Goal: Information Seeking & Learning: Learn about a topic

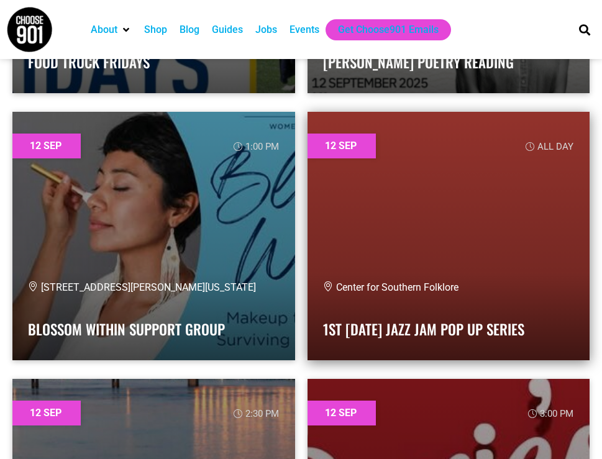
scroll to position [5478, 0]
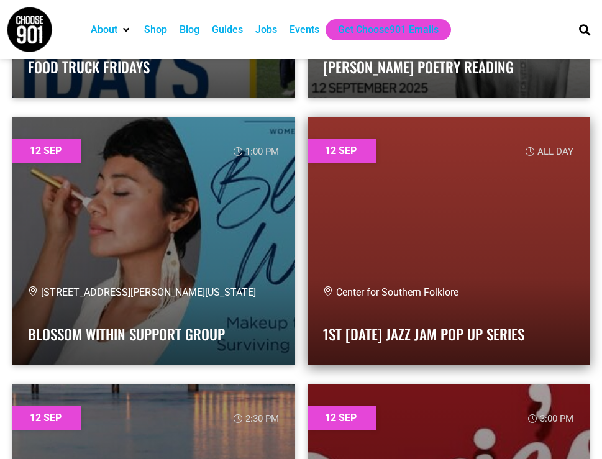
click at [470, 204] on link at bounding box center [449, 241] width 283 height 249
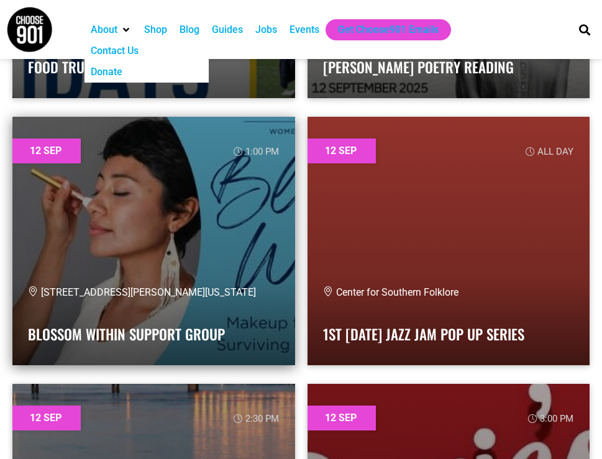
click at [134, 196] on link at bounding box center [153, 241] width 283 height 249
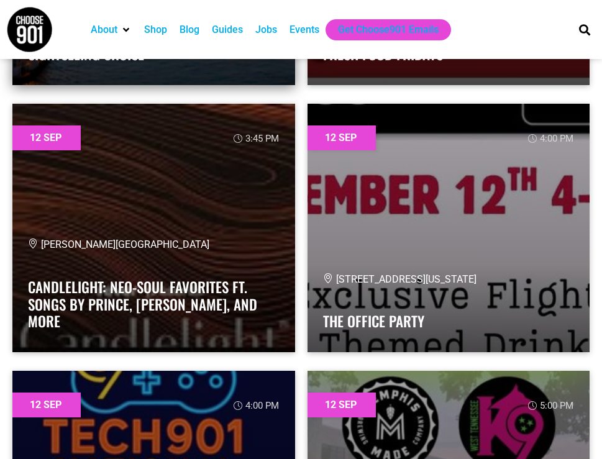
scroll to position [6037, 0]
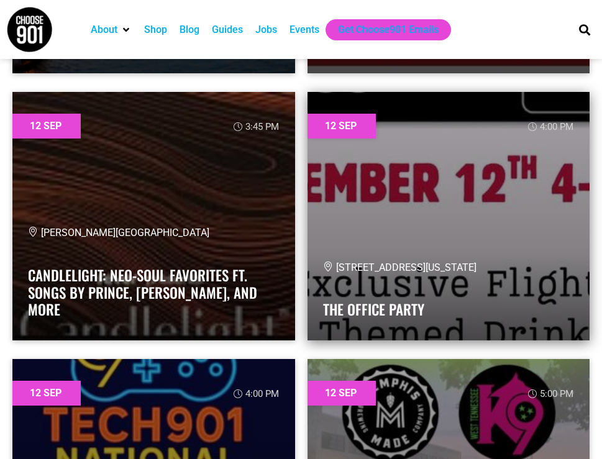
click at [472, 197] on link at bounding box center [449, 216] width 283 height 249
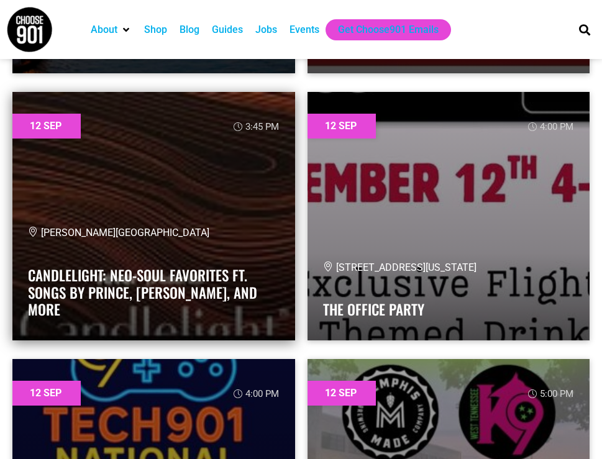
click at [165, 183] on link at bounding box center [153, 216] width 283 height 249
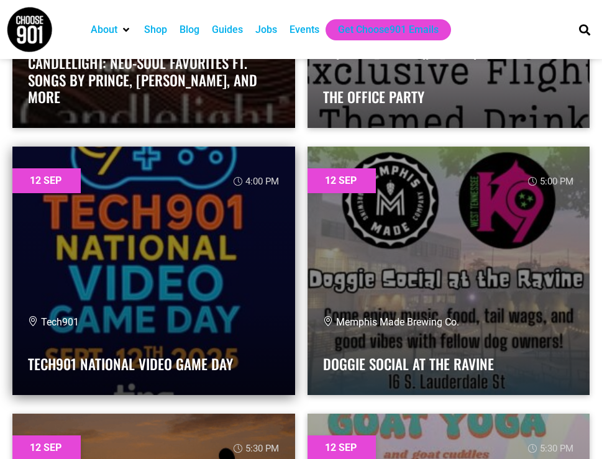
scroll to position [6286, 0]
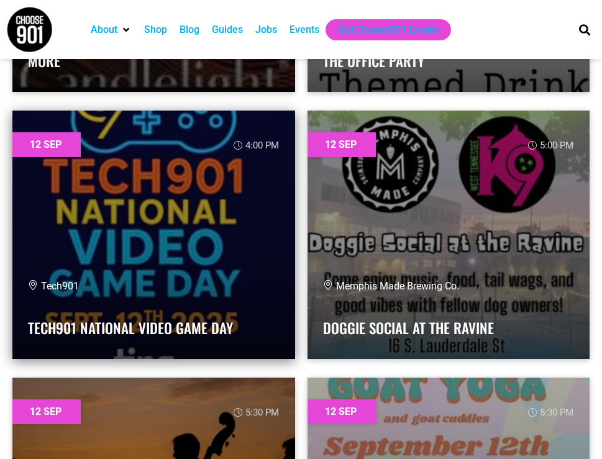
click at [186, 222] on link at bounding box center [153, 235] width 283 height 249
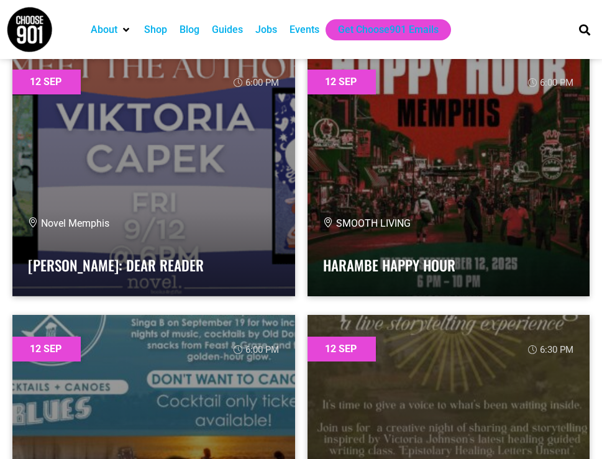
scroll to position [7156, 0]
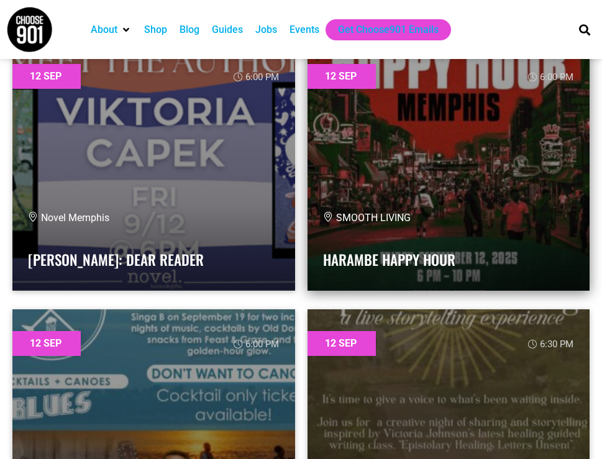
click at [417, 237] on div "SMOOTH LIVING Harambe Happy Hour" at bounding box center [449, 243] width 252 height 65
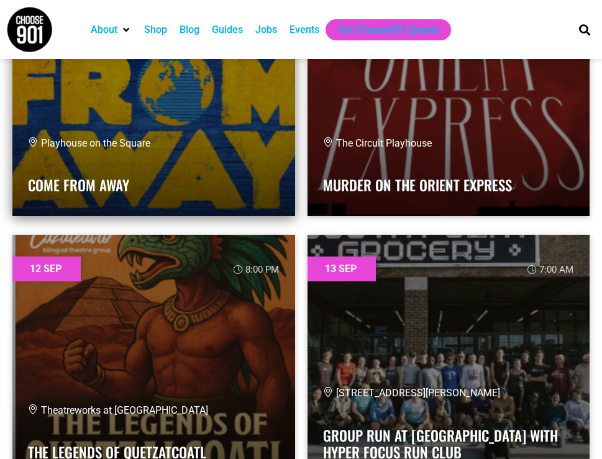
scroll to position [8771, 0]
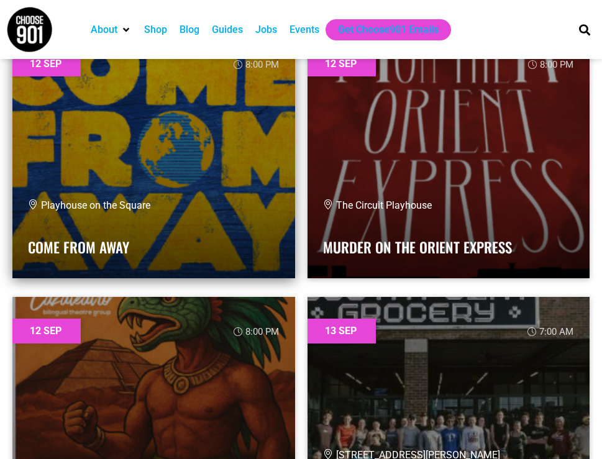
click at [195, 150] on link at bounding box center [153, 154] width 283 height 249
click at [194, 149] on link at bounding box center [153, 154] width 283 height 249
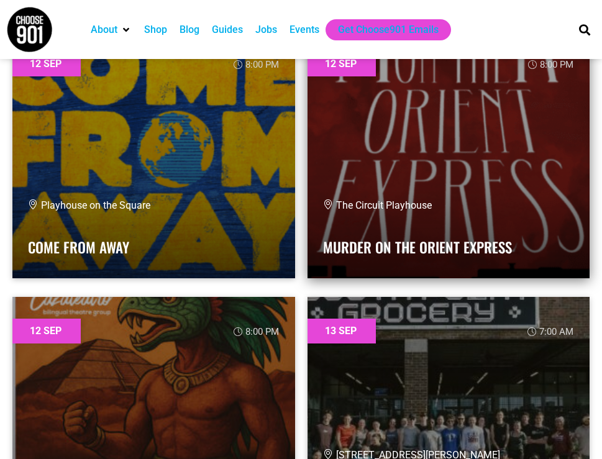
click at [318, 210] on link at bounding box center [449, 154] width 283 height 249
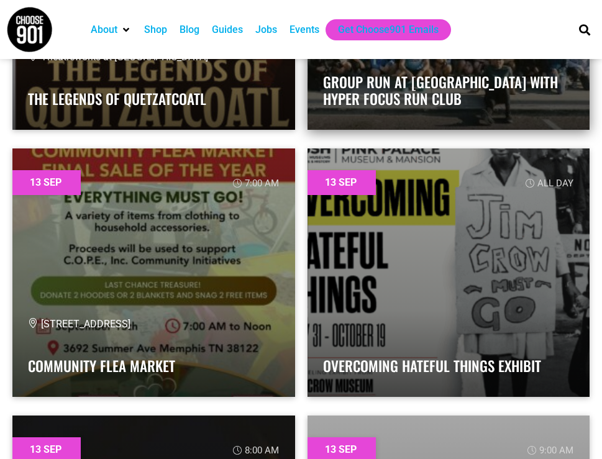
scroll to position [9206, 0]
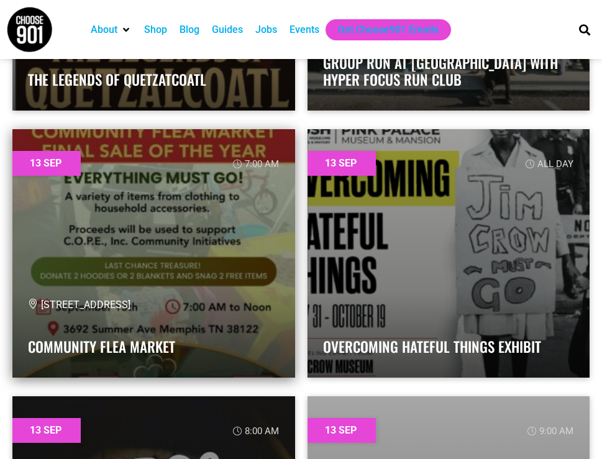
click at [154, 209] on link at bounding box center [153, 253] width 283 height 249
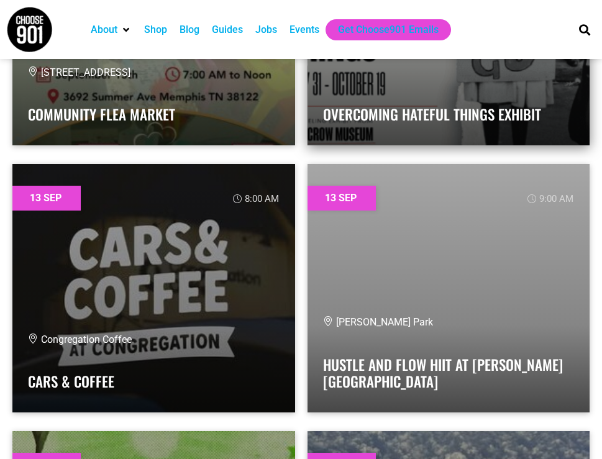
scroll to position [9517, 0]
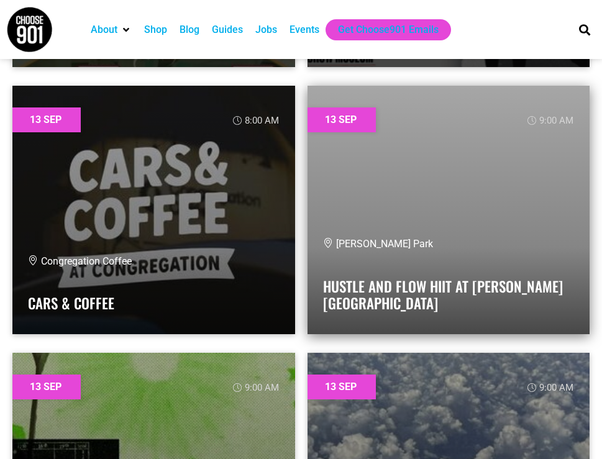
click at [460, 163] on link at bounding box center [449, 210] width 283 height 249
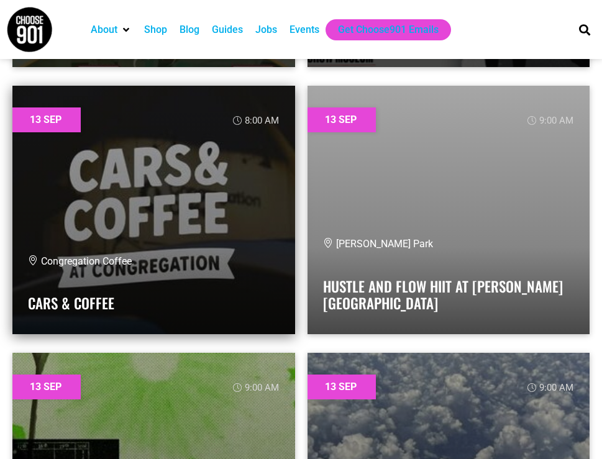
click at [171, 162] on link at bounding box center [153, 210] width 283 height 249
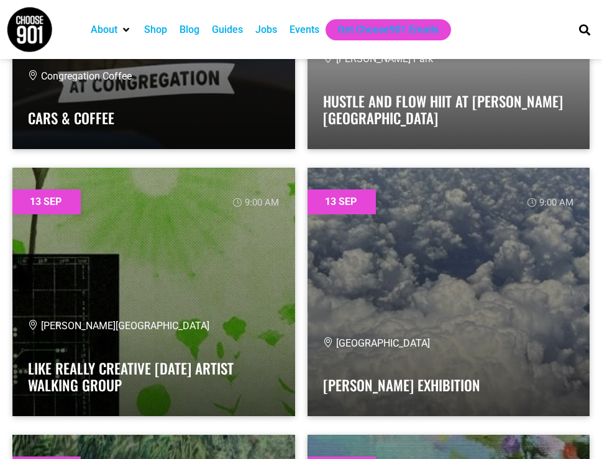
scroll to position [9703, 0]
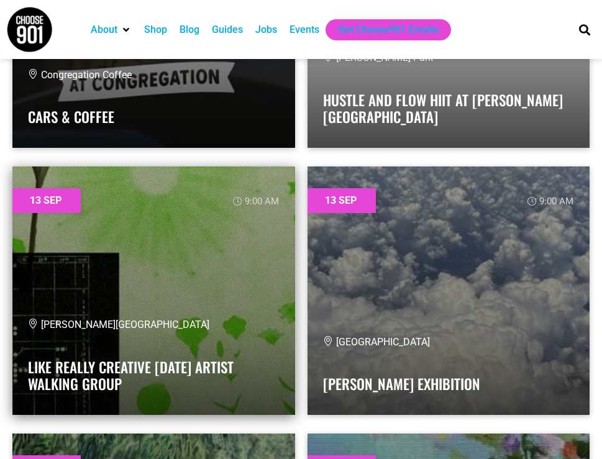
click at [183, 253] on link at bounding box center [153, 291] width 283 height 249
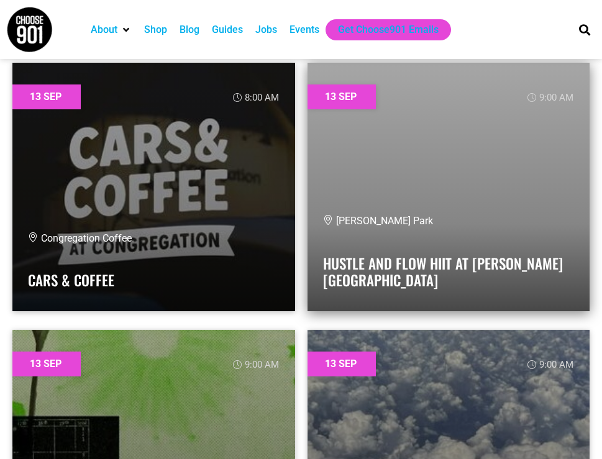
scroll to position [9517, 0]
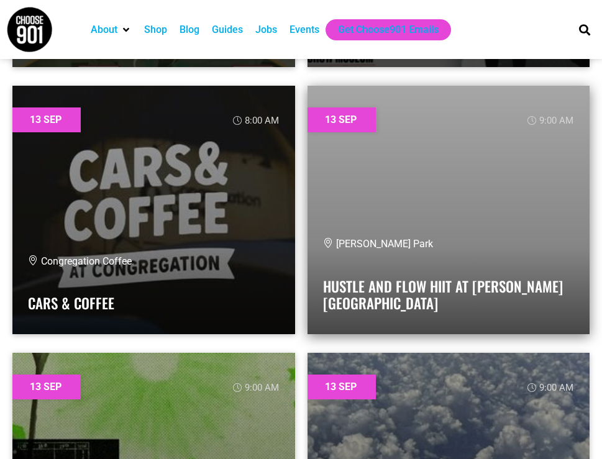
click at [432, 178] on link at bounding box center [449, 210] width 283 height 249
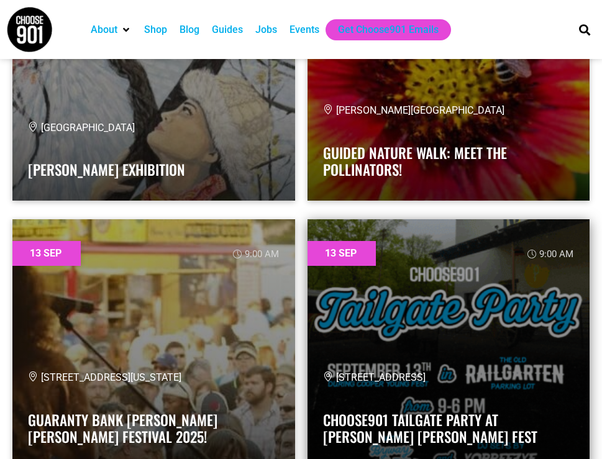
scroll to position [10573, 0]
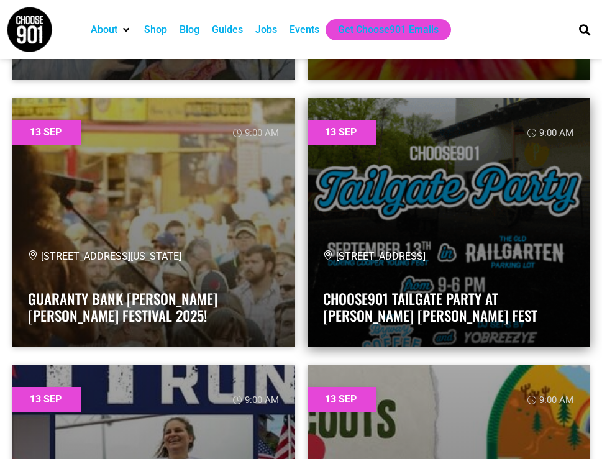
click at [459, 230] on link at bounding box center [449, 222] width 283 height 249
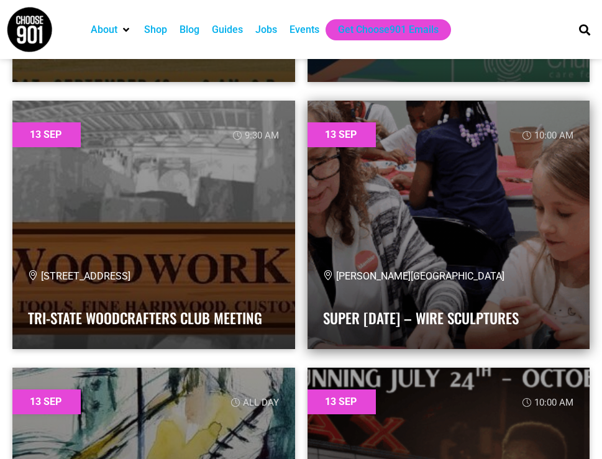
scroll to position [11629, 0]
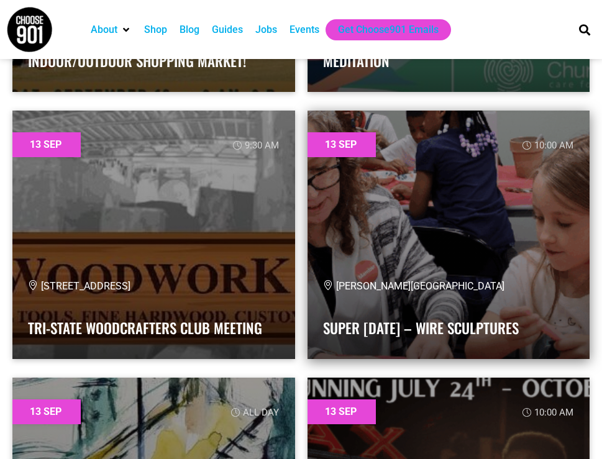
click at [434, 169] on link at bounding box center [449, 235] width 283 height 249
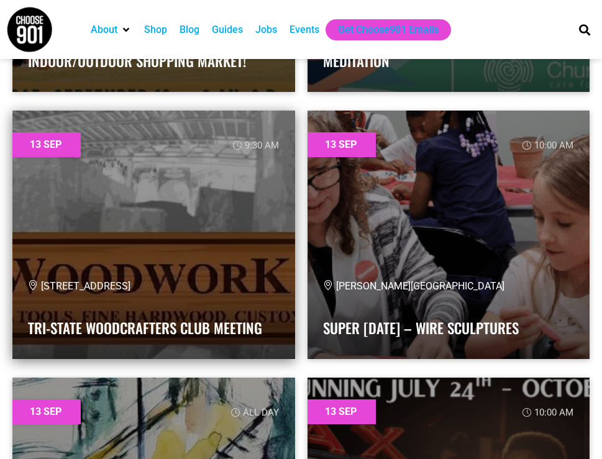
click at [179, 206] on link at bounding box center [153, 235] width 283 height 249
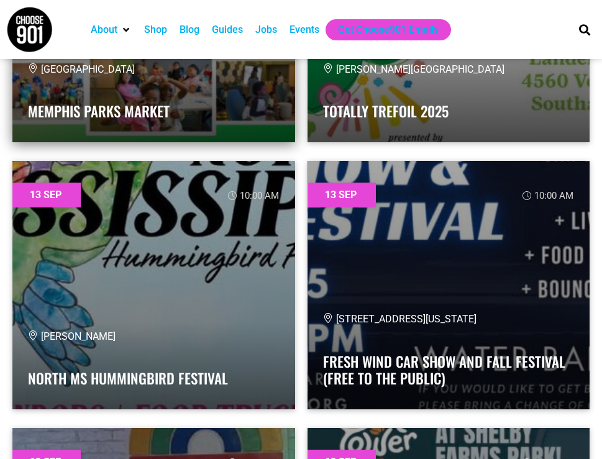
scroll to position [12996, 0]
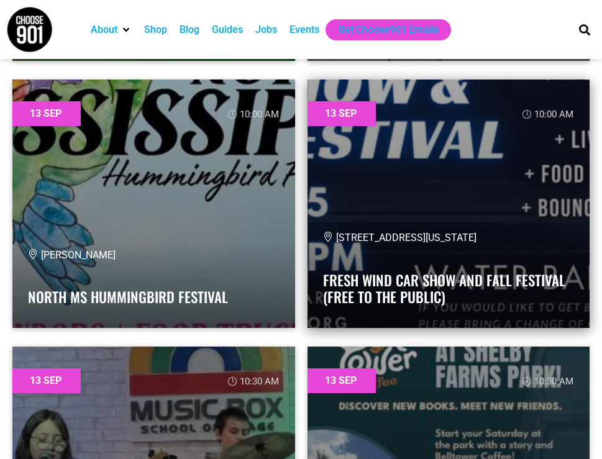
click at [431, 194] on link at bounding box center [449, 204] width 283 height 249
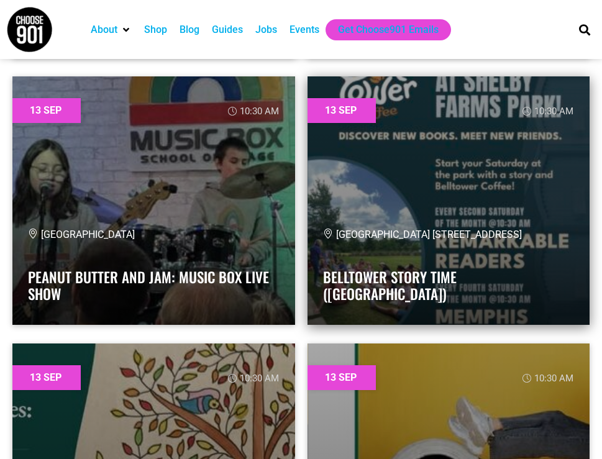
scroll to position [13245, 0]
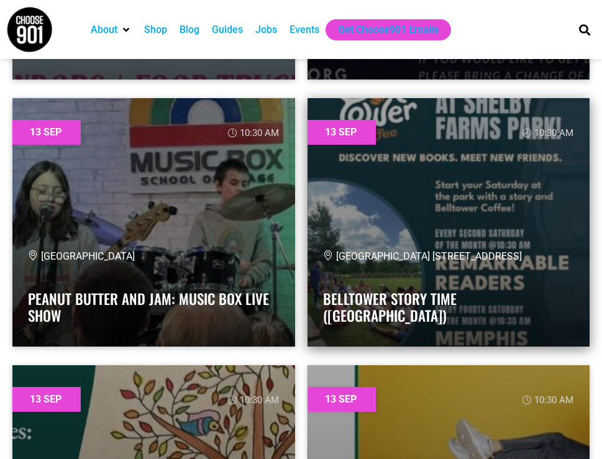
click at [421, 215] on link at bounding box center [449, 222] width 283 height 249
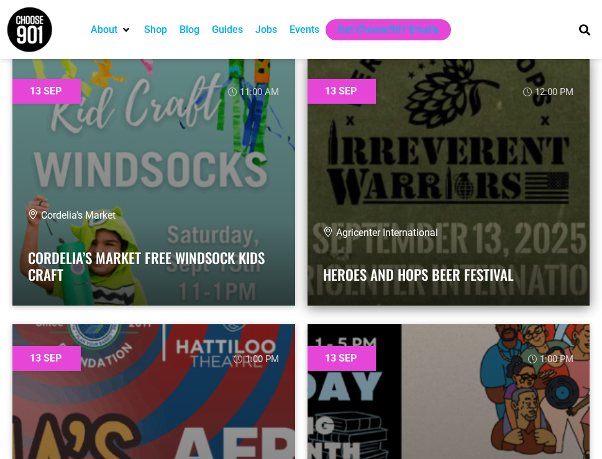
scroll to position [14115, 0]
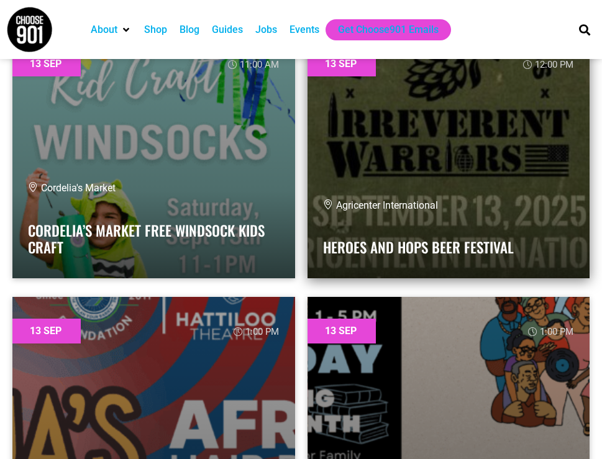
click at [462, 175] on link at bounding box center [449, 154] width 283 height 249
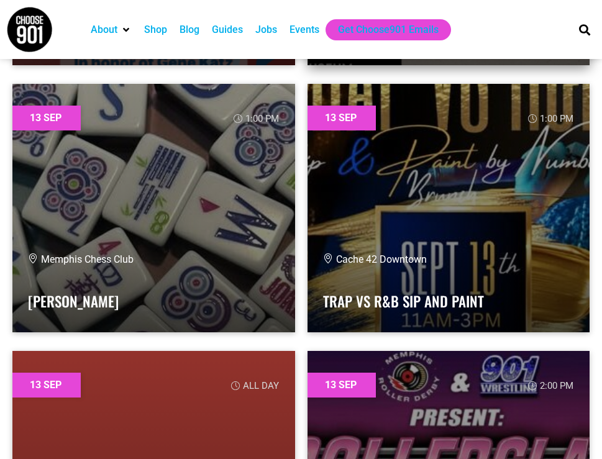
scroll to position [14674, 0]
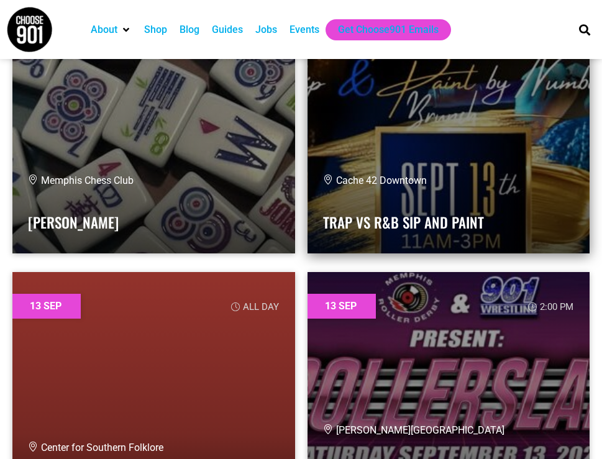
click at [421, 168] on link at bounding box center [449, 129] width 283 height 249
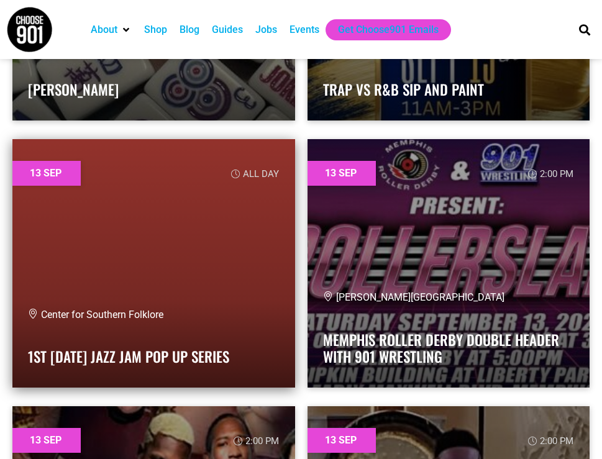
scroll to position [14860, 0]
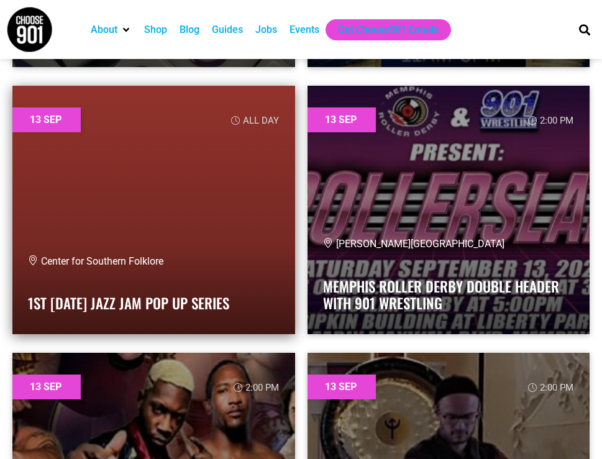
click at [191, 206] on link at bounding box center [153, 210] width 283 height 249
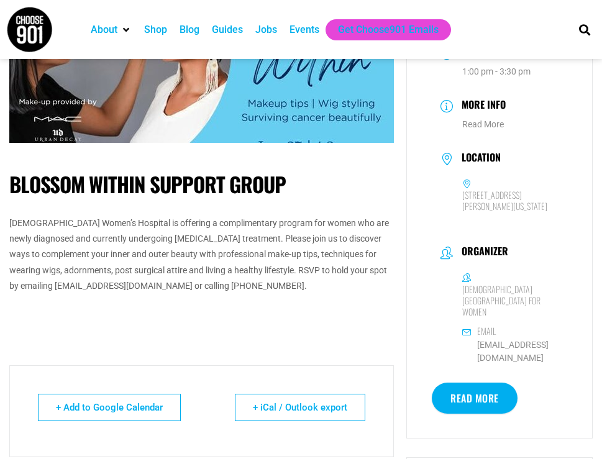
scroll to position [124, 0]
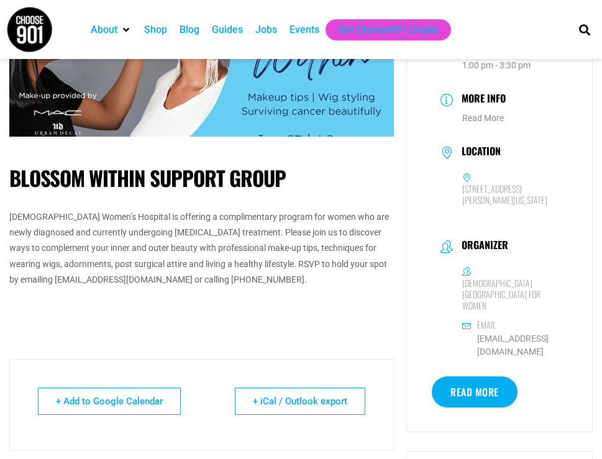
click at [337, 169] on h1 "Blossom Within Support Group" at bounding box center [201, 178] width 385 height 25
click at [308, 292] on div "Baptist Women’s Hospital is offering a complimentary program for women who are …" at bounding box center [201, 262] width 385 height 106
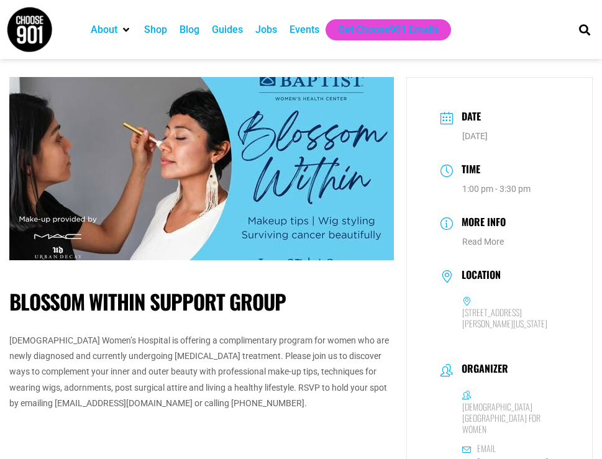
scroll to position [0, 0]
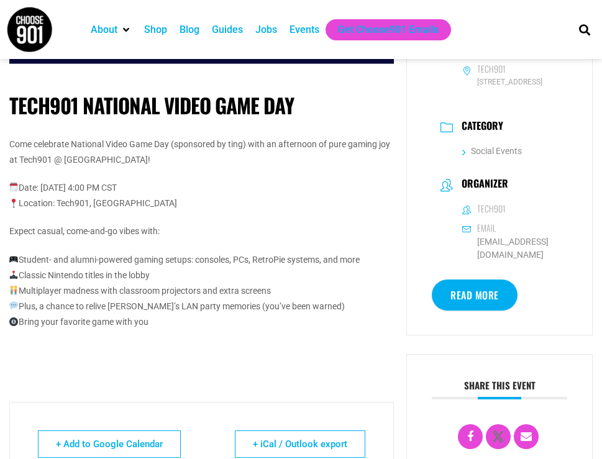
scroll to position [249, 0]
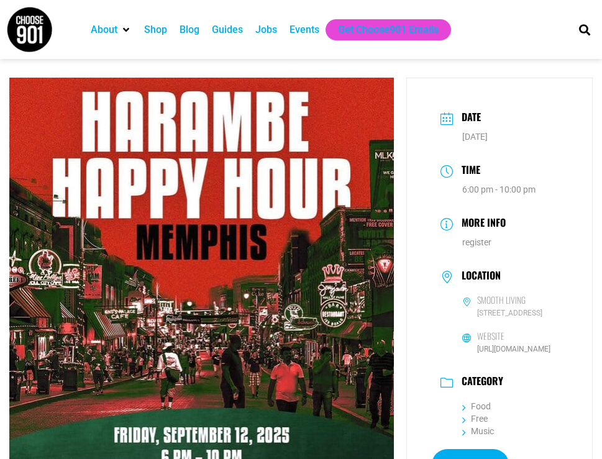
click at [304, 255] on img at bounding box center [201, 318] width 385 height 481
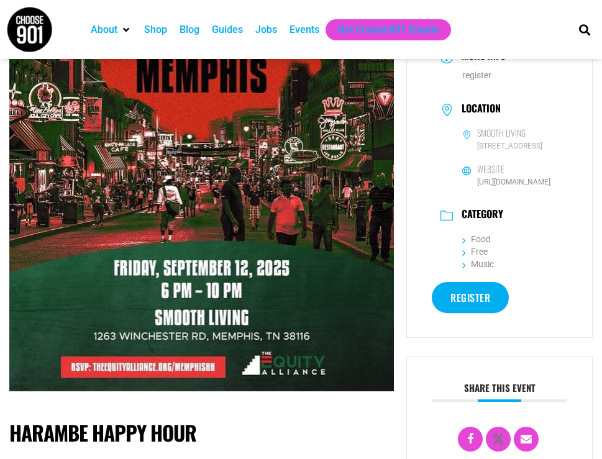
scroll to position [186, 0]
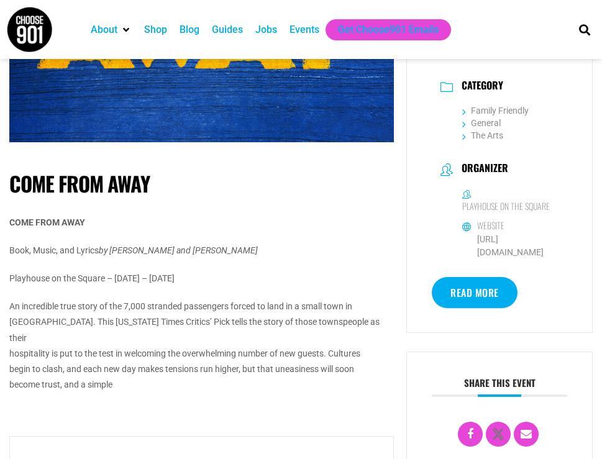
scroll to position [249, 0]
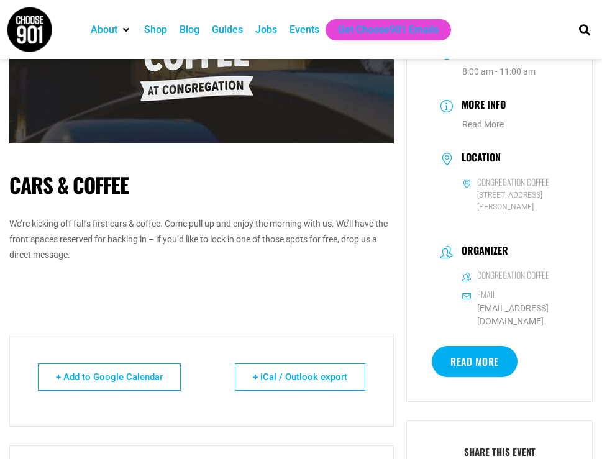
scroll to position [124, 0]
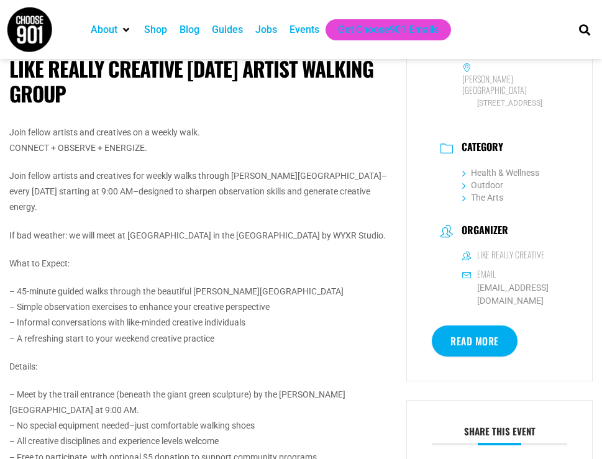
scroll to position [249, 0]
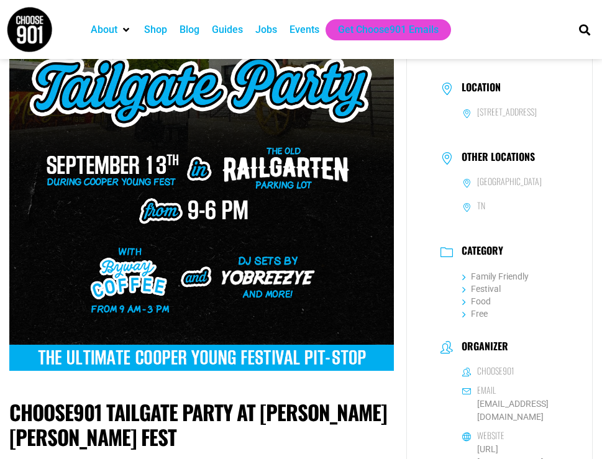
scroll to position [186, 0]
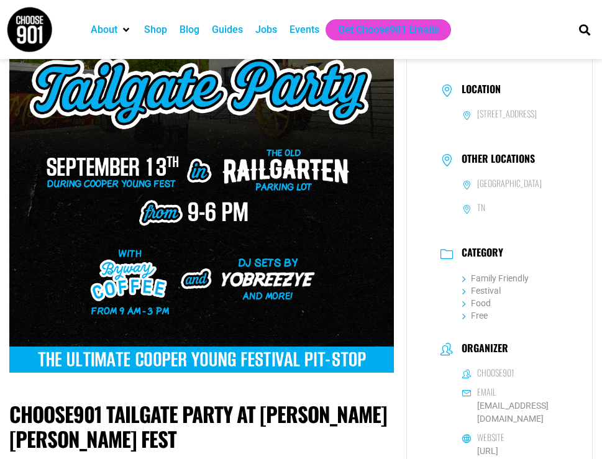
click at [484, 10] on div "About Contact Us Donate Shop Blog Guides Jobs Events Get Choose901 Emails" at bounding box center [323, 29] width 490 height 59
click at [531, 18] on div "About Contact Us Donate Shop Blog Guides Jobs Events Get Choose901 Emails" at bounding box center [323, 29] width 490 height 59
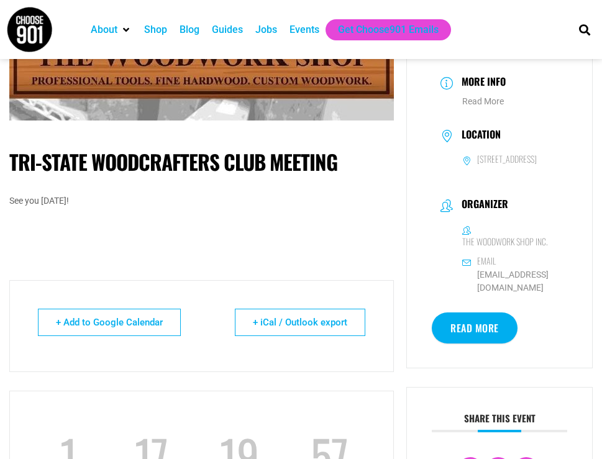
scroll to position [124, 0]
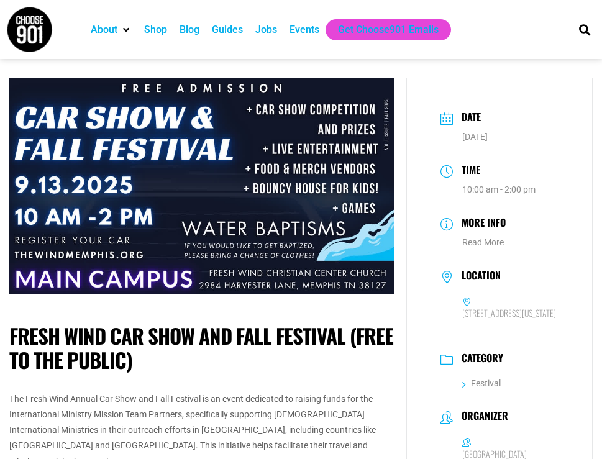
drag, startPoint x: 45, startPoint y: 63, endPoint x: 70, endPoint y: 163, distance: 103.1
drag, startPoint x: 52, startPoint y: 63, endPoint x: 1, endPoint y: 76, distance: 53.2
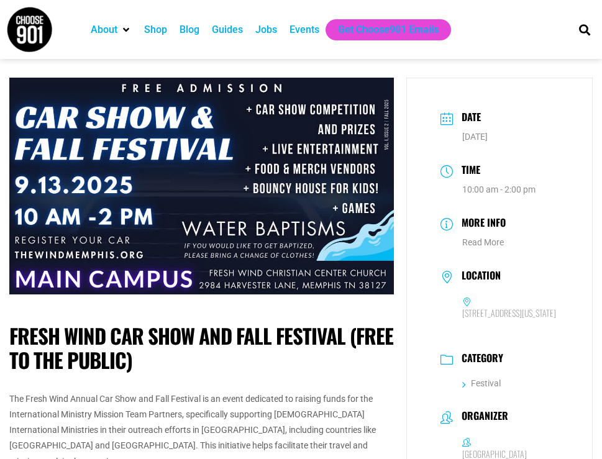
drag, startPoint x: 551, startPoint y: 17, endPoint x: 537, endPoint y: 34, distance: 22.0
click at [540, 34] on div "About Contact Us Donate Shop Blog Guides Jobs Events Get Choose901 Emails" at bounding box center [323, 29] width 490 height 59
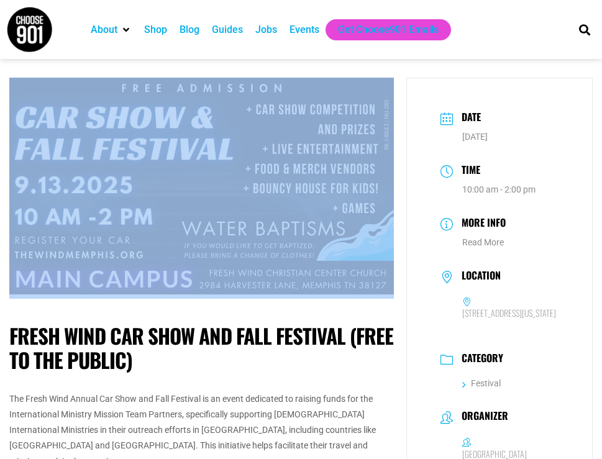
drag, startPoint x: 472, startPoint y: 60, endPoint x: 304, endPoint y: 200, distance: 219.3
copy body "Search About Contact Us Donate Shop Blog Guides Jobs Events Get Choose901 Email…"
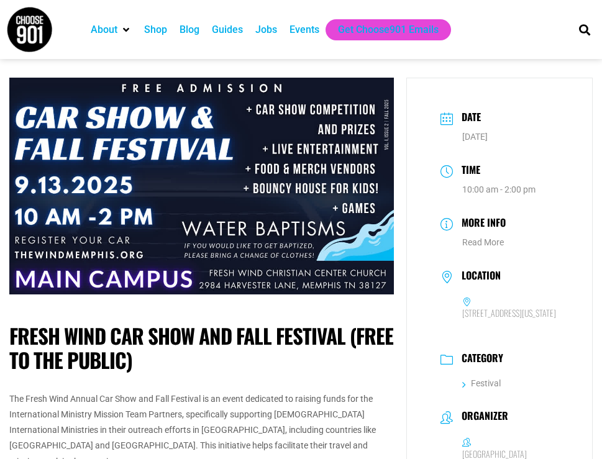
drag, startPoint x: 324, startPoint y: 127, endPoint x: 546, endPoint y: 107, distance: 222.7
click at [546, 107] on div "Date Sep 13 2025" at bounding box center [499, 125] width 135 height 45
drag, startPoint x: 349, startPoint y: 140, endPoint x: 470, endPoint y: 89, distance: 130.9
click at [470, 89] on div "Date Sep 13 2025 Time 10:00 am - 2:00 pm More Info Read More Location 2984 Harv…" at bounding box center [499, 335] width 186 height 514
drag, startPoint x: 17, startPoint y: 99, endPoint x: 27, endPoint y: 112, distance: 15.5
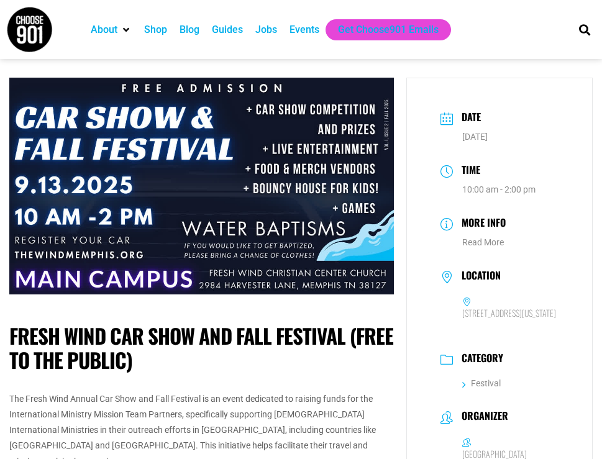
click at [35, 144] on div "Fresh Wind Car Show and Fall Festival (Free to the public) The Fresh Wind Annua…" at bounding box center [202, 463] width 398 height 770
drag, startPoint x: 40, startPoint y: 70, endPoint x: 157, endPoint y: 123, distance: 127.9
drag, startPoint x: 493, startPoint y: 93, endPoint x: 434, endPoint y: 98, distance: 58.6
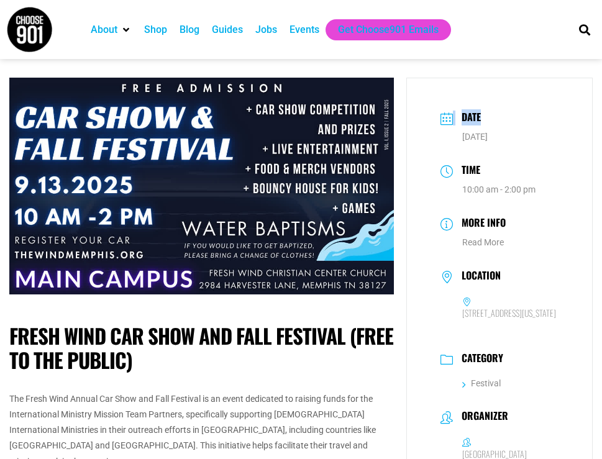
click at [423, 103] on div "Date Sep 13 2025 Time 10:00 am - 2:00 pm More Info Read More Location 2984 Harv…" at bounding box center [499, 335] width 186 height 514
click at [520, 86] on div "Date Sep 13 2025 Time 10:00 am - 2:00 pm More Info Read More Location 2984 Harv…" at bounding box center [499, 335] width 186 height 514
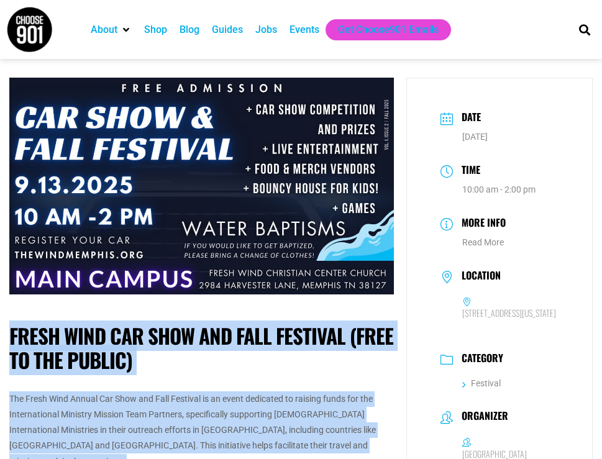
drag, startPoint x: 411, startPoint y: 71, endPoint x: 281, endPoint y: 93, distance: 131.7
drag, startPoint x: 200, startPoint y: 229, endPoint x: 208, endPoint y: 229, distance: 7.5
click at [201, 229] on img at bounding box center [201, 186] width 385 height 217
click at [368, 321] on div "Fresh Wind Car Show and Fall Festival (Free to the public) The Fresh Wind Annua…" at bounding box center [201, 417] width 385 height 236
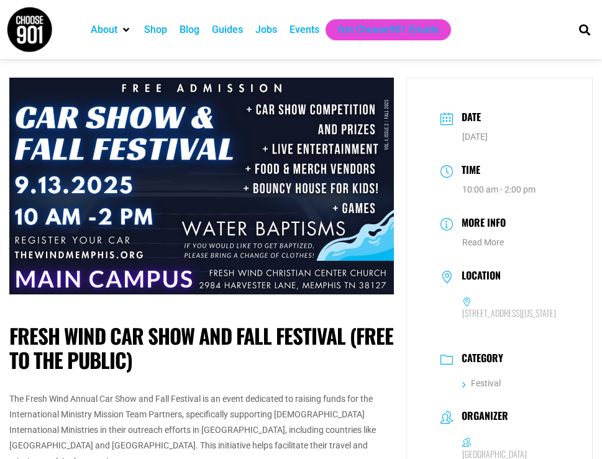
drag, startPoint x: 368, startPoint y: 321, endPoint x: 477, endPoint y: 30, distance: 311.3
click at [477, 30] on ul "About Contact Us Donate Shop Blog Guides Jobs Events Get Choose901 Emails" at bounding box center [323, 29] width 477 height 21
drag, startPoint x: 370, startPoint y: 117, endPoint x: 473, endPoint y: 80, distance: 110.3
click at [473, 80] on div "Date Sep 13 2025 Time 10:00 am - 2:00 pm More Info Read More Location 2984 Harv…" at bounding box center [499, 335] width 186 height 514
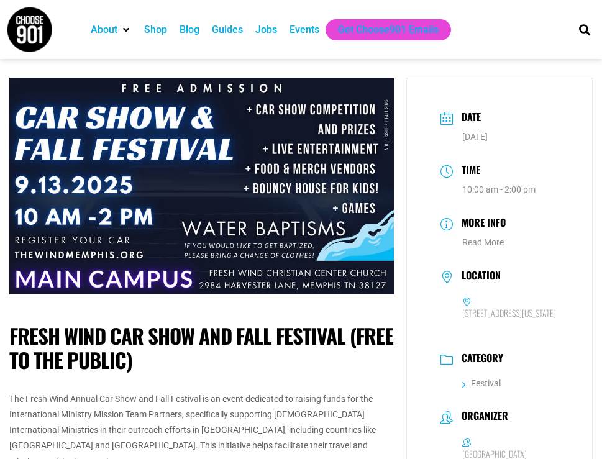
drag, startPoint x: 34, startPoint y: 86, endPoint x: 48, endPoint y: 105, distance: 24.0
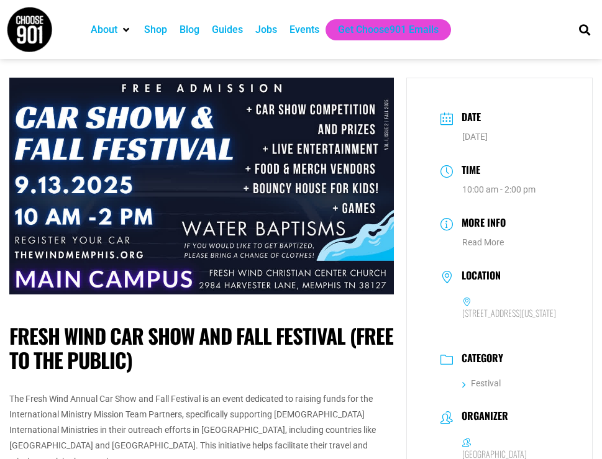
drag, startPoint x: 42, startPoint y: 85, endPoint x: 411, endPoint y: 91, distance: 368.5
click at [411, 91] on div "Date Sep 13 2025 Time 10:00 am - 2:00 pm More Info Read More Location 2984 Harv…" at bounding box center [499, 335] width 186 height 514
drag, startPoint x: 441, startPoint y: 2, endPoint x: 437, endPoint y: 72, distance: 69.7
drag, startPoint x: 483, startPoint y: 39, endPoint x: 501, endPoint y: 350, distance: 311.8
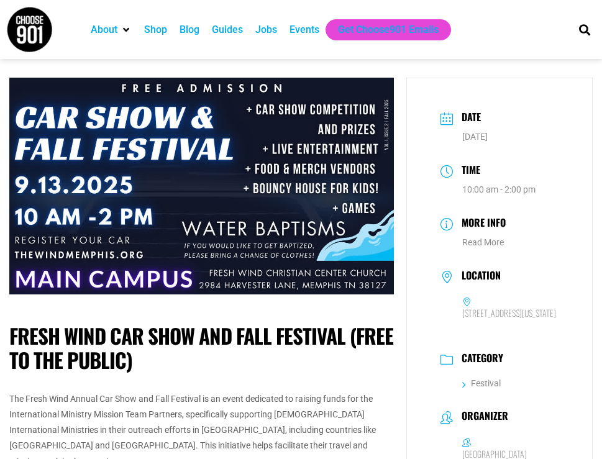
drag, startPoint x: 500, startPoint y: 347, endPoint x: 550, endPoint y: 261, distance: 99.7
click at [550, 261] on div "Date Sep 13 2025 Time 10:00 am - 2:00 pm More Info Read More Location 2984 Harv…" at bounding box center [499, 335] width 186 height 514
drag, startPoint x: 66, startPoint y: 76, endPoint x: 117, endPoint y: 124, distance: 69.4
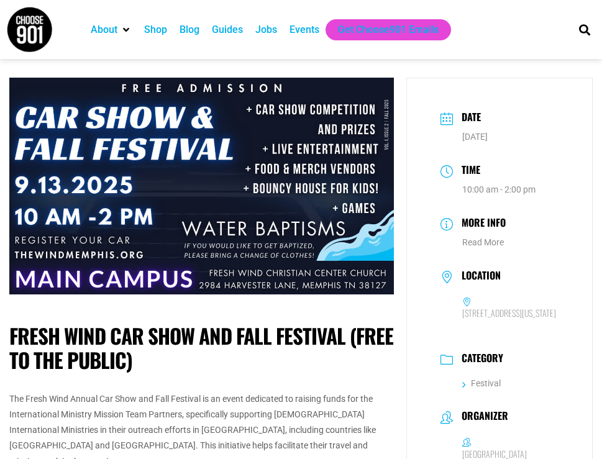
click at [494, 337] on div "Location 2984 Harvester Lane , Memphis, TN, United States, Tennessee 38127" at bounding box center [499, 299] width 135 height 75
drag, startPoint x: 494, startPoint y: 359, endPoint x: 494, endPoint y: 349, distance: 9.9
click at [494, 337] on div "Location 2984 Harvester Lane , Memphis, TN, United States, Tennessee 38127" at bounding box center [499, 299] width 135 height 75
drag, startPoint x: 47, startPoint y: 68, endPoint x: 124, endPoint y: 141, distance: 105.9
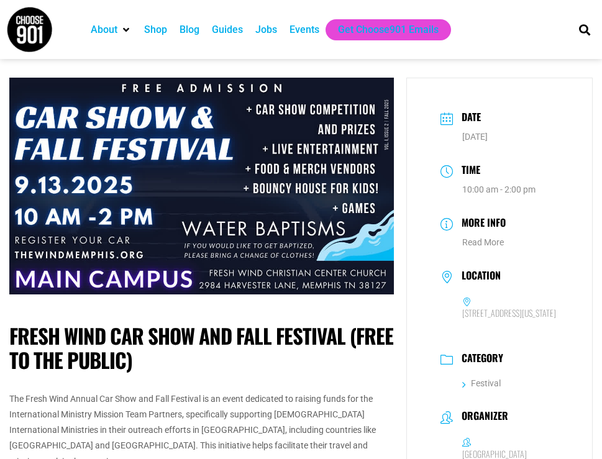
drag, startPoint x: 9, startPoint y: 60, endPoint x: 47, endPoint y: 107, distance: 59.7
drag, startPoint x: 24, startPoint y: 66, endPoint x: 146, endPoint y: 109, distance: 129.1
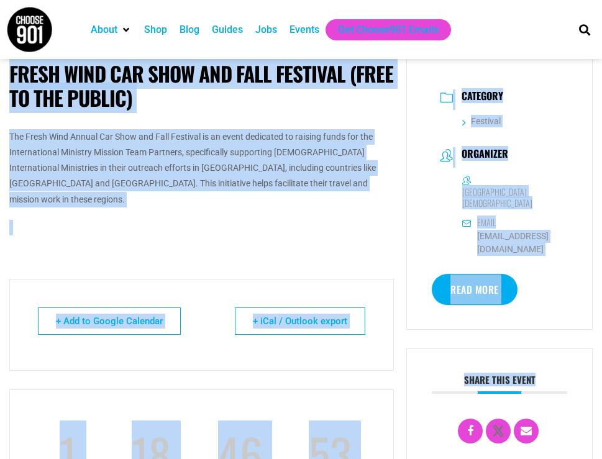
scroll to position [311, 0]
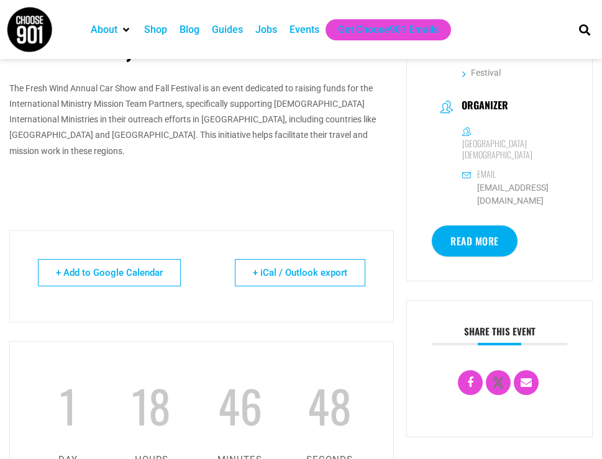
drag, startPoint x: 544, startPoint y: 342, endPoint x: 553, endPoint y: 276, distance: 66.4
click at [552, 277] on div "Date Sep 13 2025 Time 10:00 am - 2:00 pm More Info Read More Location 2984 Harv…" at bounding box center [499, 24] width 186 height 514
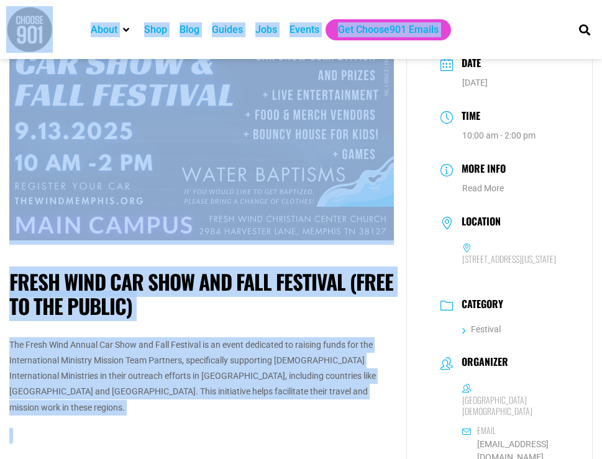
scroll to position [0, 0]
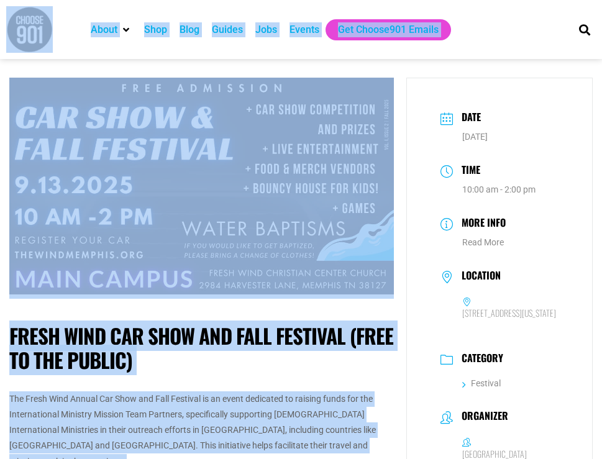
drag, startPoint x: 444, startPoint y: 103, endPoint x: 93, endPoint y: -36, distance: 377.6
drag, startPoint x: 93, startPoint y: -36, endPoint x: 138, endPoint y: 47, distance: 94.5
click at [138, 47] on div "About Contact Us Donate Shop Blog Guides Jobs Events Get Choose901 Emails" at bounding box center [323, 29] width 490 height 59
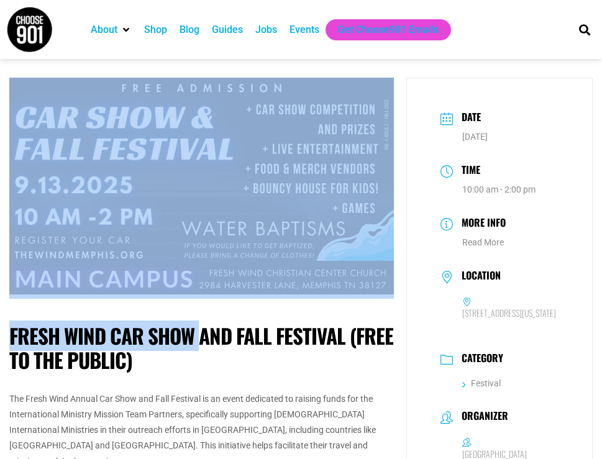
drag, startPoint x: 50, startPoint y: 70, endPoint x: 199, endPoint y: 295, distance: 269.5
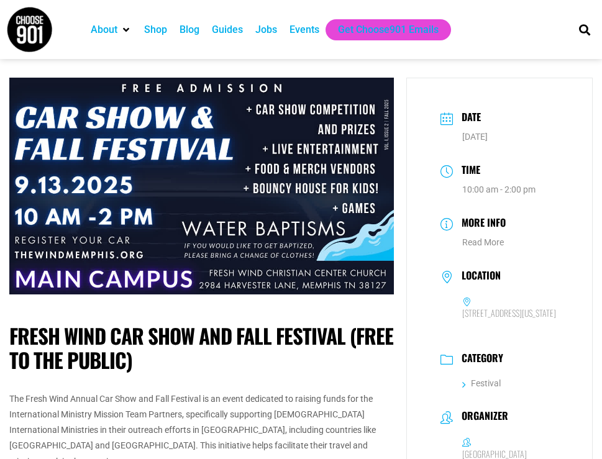
click at [86, 58] on div "About Contact Us Donate Shop Blog Guides Jobs Events Get Choose901 Emails" at bounding box center [323, 29] width 490 height 59
drag, startPoint x: 64, startPoint y: 106, endPoint x: 136, endPoint y: 267, distance: 176.3
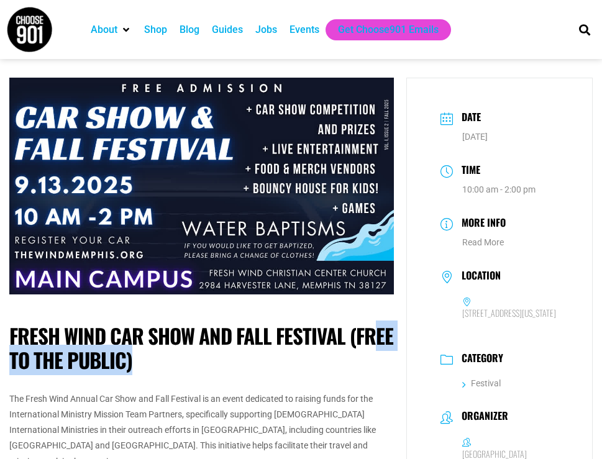
drag, startPoint x: 30, startPoint y: 360, endPoint x: 308, endPoint y: 365, distance: 278.4
click at [308, 365] on h1 "Fresh Wind Car Show and Fall Festival (Free to the public)" at bounding box center [201, 348] width 385 height 49
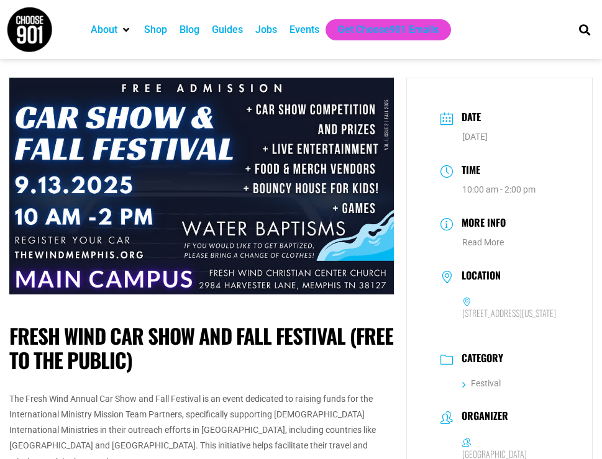
click at [535, 48] on div "About Contact Us Donate Shop Blog Guides Jobs Events Get Choose901 Emails" at bounding box center [323, 29] width 490 height 59
drag, startPoint x: 518, startPoint y: 97, endPoint x: 519, endPoint y: 151, distance: 54.1
click at [519, 151] on div "Date Sep 13 2025 Time 10:00 am - 2:00 pm More Info Read More Location 2984 Harv…" at bounding box center [499, 335] width 186 height 514
click at [62, 58] on div at bounding box center [39, 29] width 78 height 59
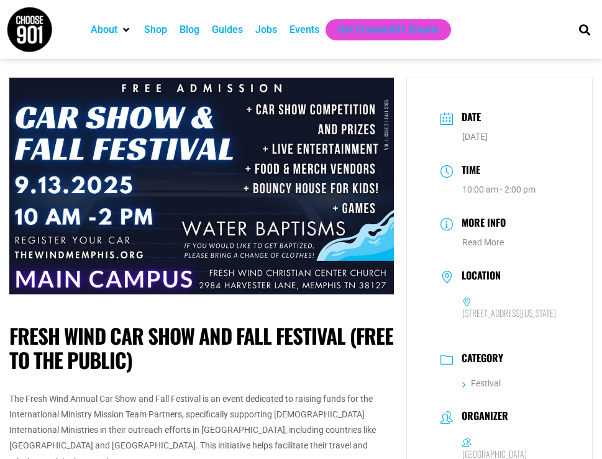
click at [70, 43] on div at bounding box center [39, 29] width 66 height 47
drag, startPoint x: 70, startPoint y: 45, endPoint x: 57, endPoint y: 62, distance: 21.3
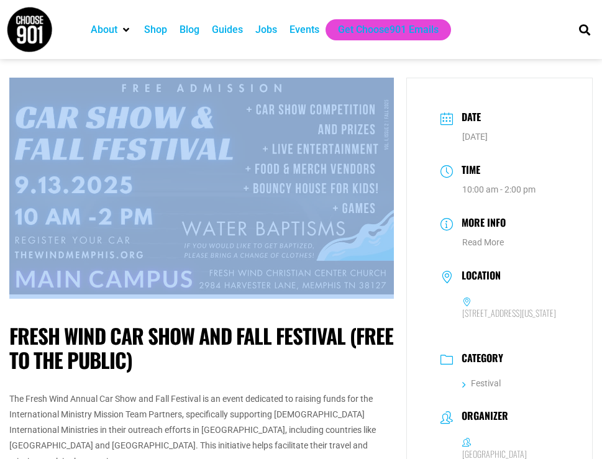
drag, startPoint x: 141, startPoint y: 94, endPoint x: 319, endPoint y: 177, distance: 196.0
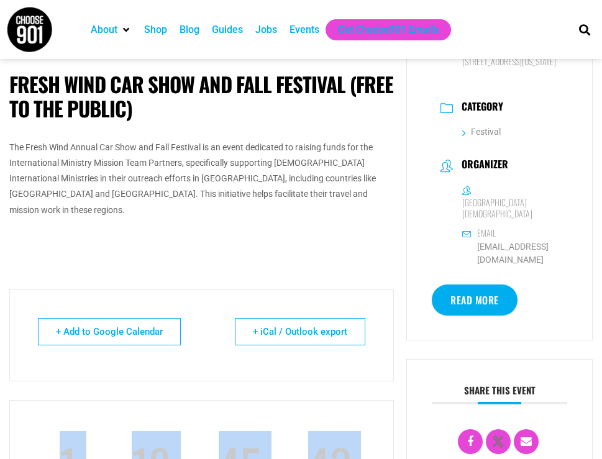
scroll to position [311, 0]
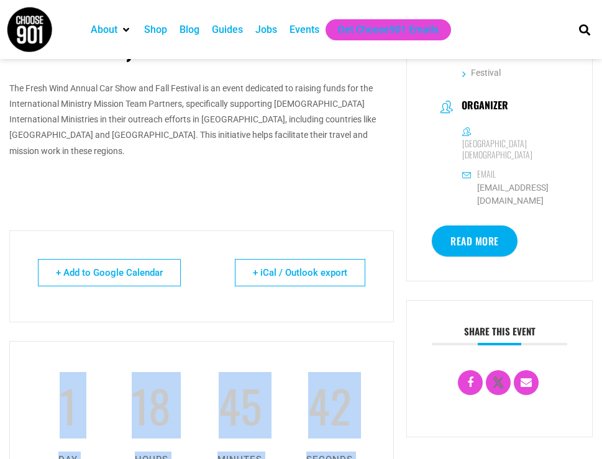
drag, startPoint x: 498, startPoint y: 157, endPoint x: 337, endPoint y: 272, distance: 197.8
click at [337, 272] on article "Fresh Wind Car Show and Fall Festival (Free to the public) The Fresh Wind Annua…" at bounding box center [301, 195] width 597 height 856
click at [477, 251] on link "Read More" at bounding box center [475, 241] width 86 height 31
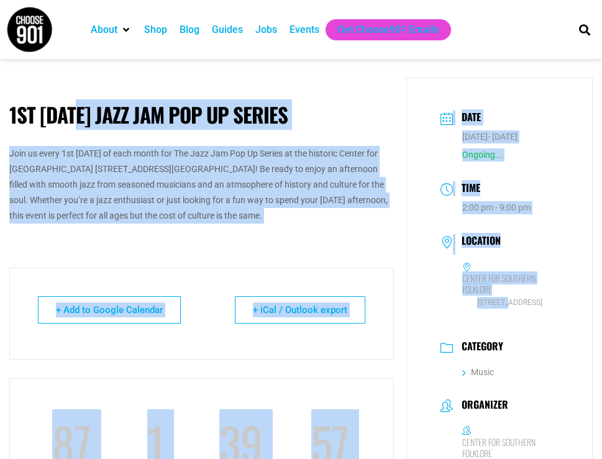
drag, startPoint x: 103, startPoint y: 128, endPoint x: 510, endPoint y: 329, distance: 454.6
